Goal: Information Seeking & Learning: Find contact information

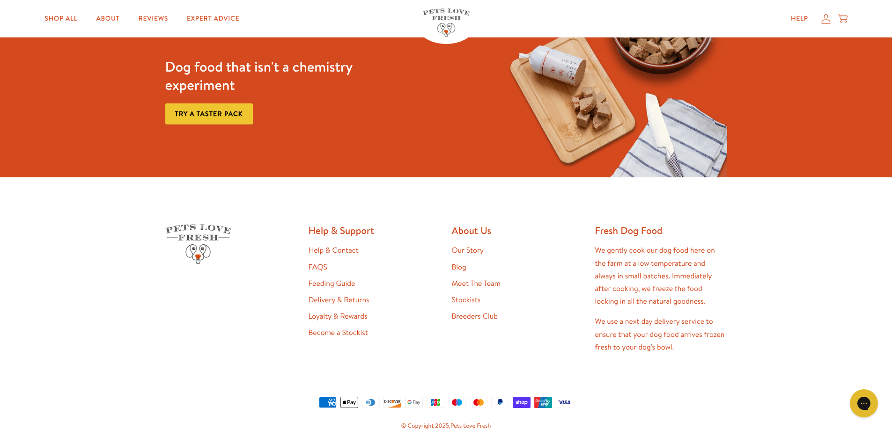
scroll to position [1982, 0]
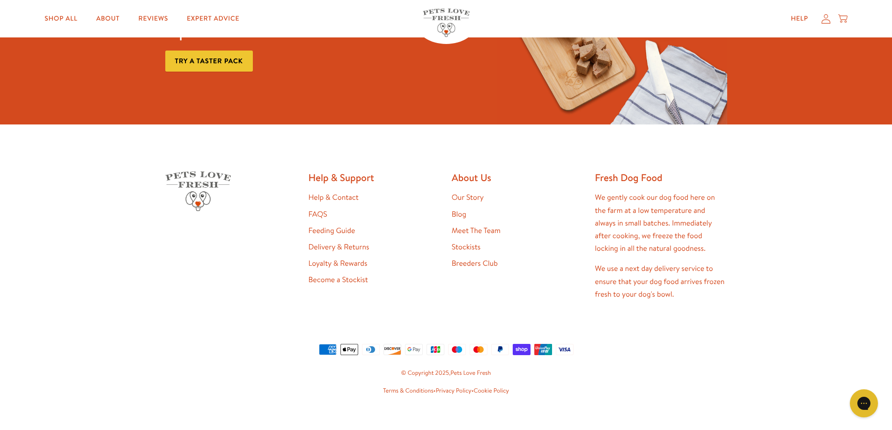
click at [362, 191] on li "Help & Contact" at bounding box center [374, 197] width 132 height 13
click at [333, 192] on link "Help & Contact" at bounding box center [333, 197] width 50 height 10
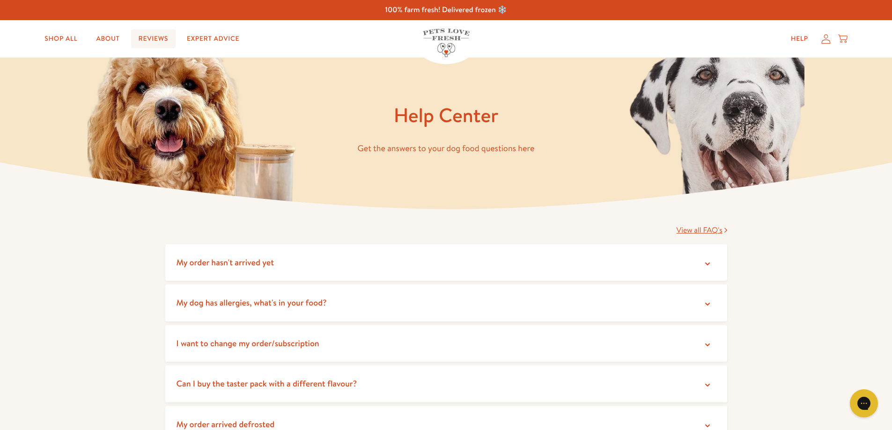
click at [158, 38] on link "Reviews" at bounding box center [153, 38] width 44 height 19
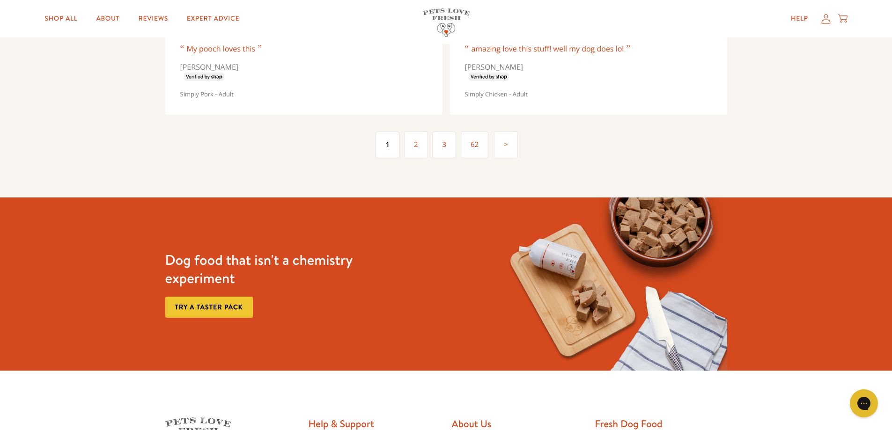
scroll to position [2694, 0]
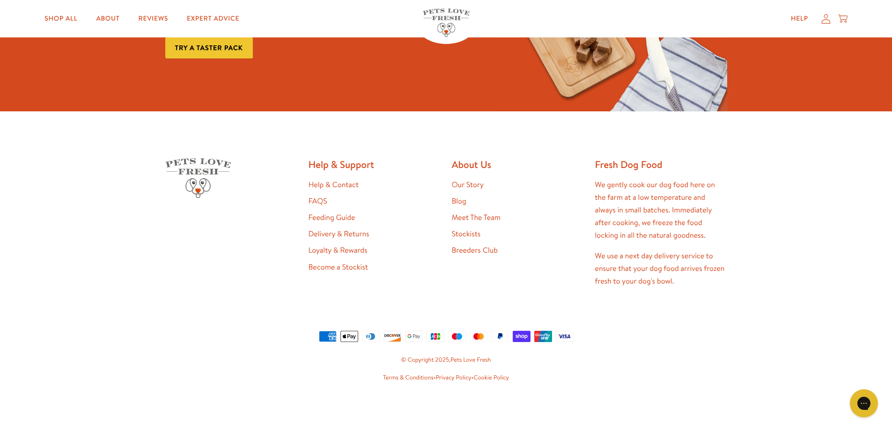
click at [486, 216] on link "Meet The Team" at bounding box center [476, 218] width 49 height 10
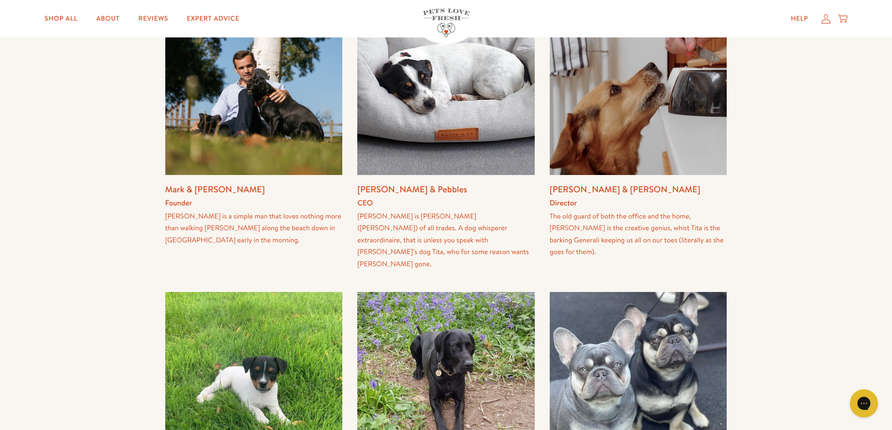
scroll to position [187, 0]
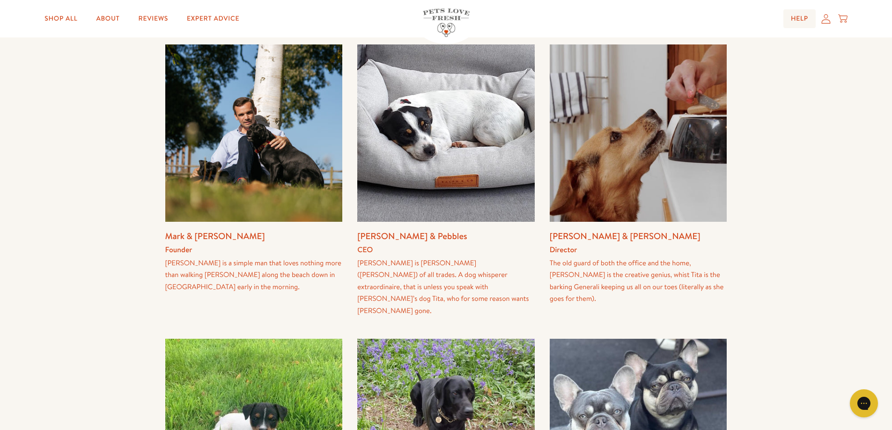
click at [801, 19] on link "Help" at bounding box center [799, 18] width 32 height 19
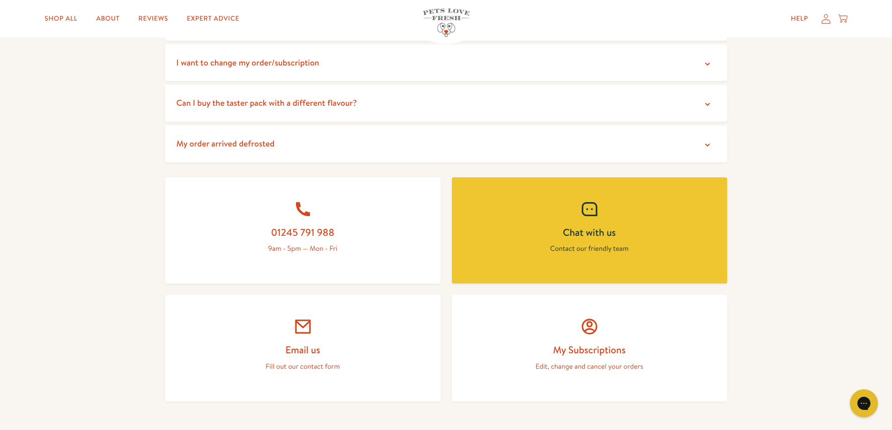
click at [613, 214] on div at bounding box center [589, 209] width 230 height 19
